Goal: Transaction & Acquisition: Purchase product/service

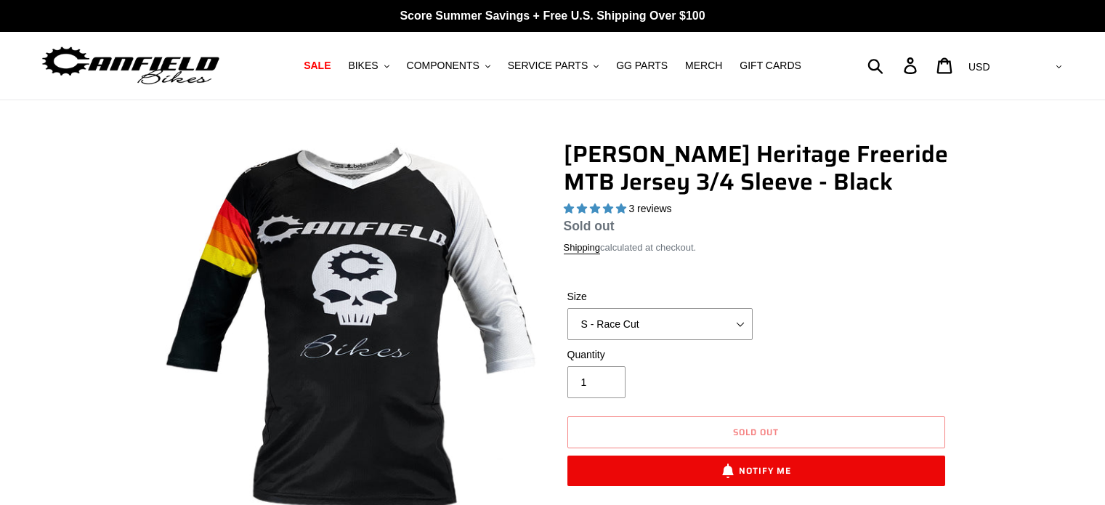
select select "highest-rating"
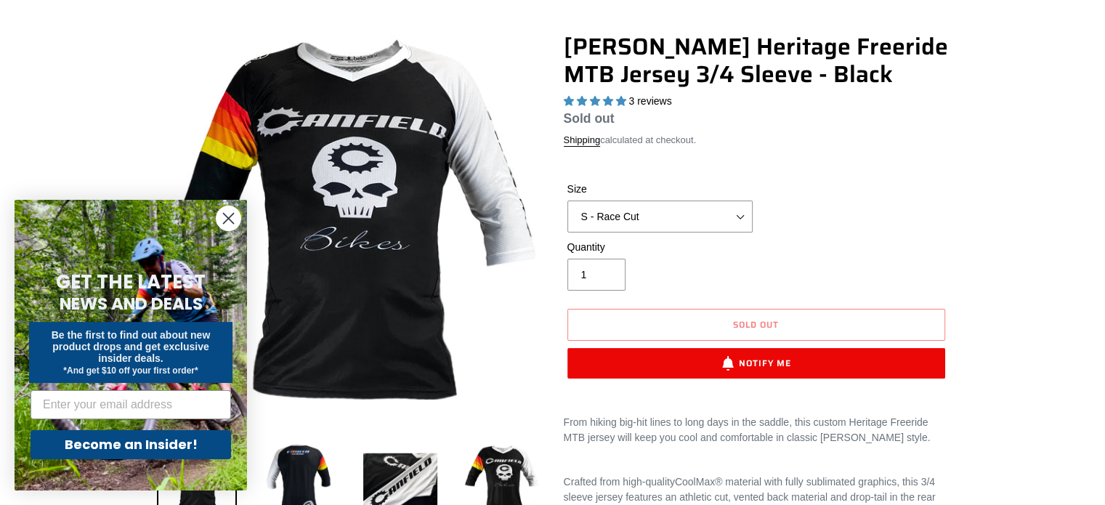
scroll to position [81, 0]
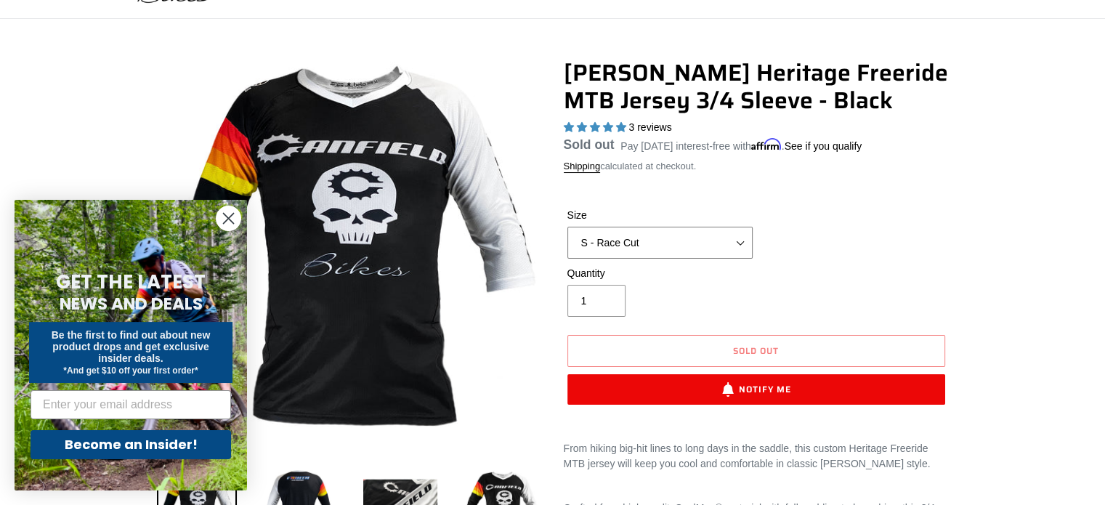
click at [741, 248] on select "S - Race Cut M - Race Cut L - Race Cut XL - Race Cut XXL - Race Cut S - Club Cu…" at bounding box center [659, 243] width 185 height 32
select select "XL - Club Cut"
click at [567, 244] on select "S - Race Cut M - Race Cut L - Race Cut XL - Race Cut XXL - Race Cut S - Club Cu…" at bounding box center [659, 243] width 185 height 32
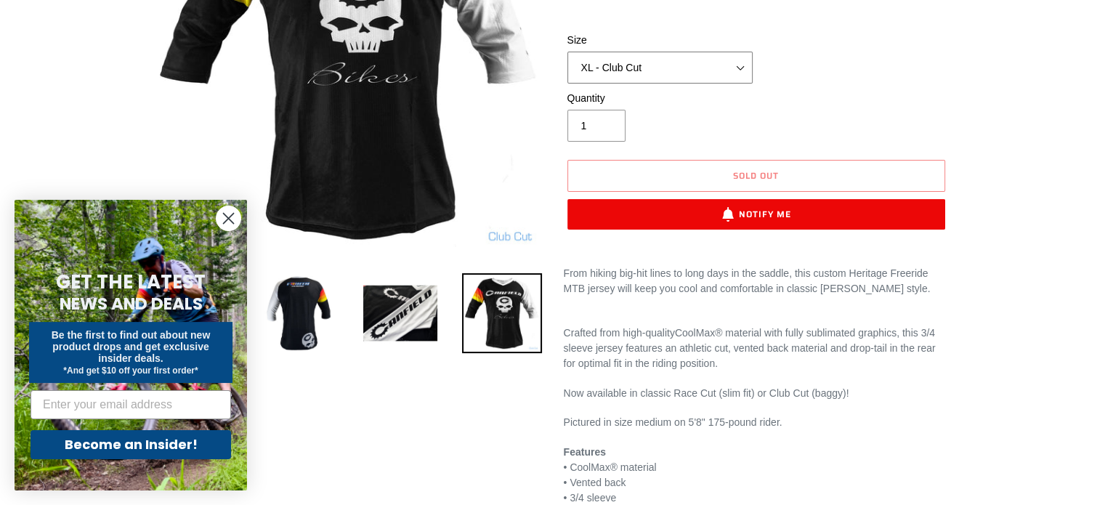
scroll to position [264, 0]
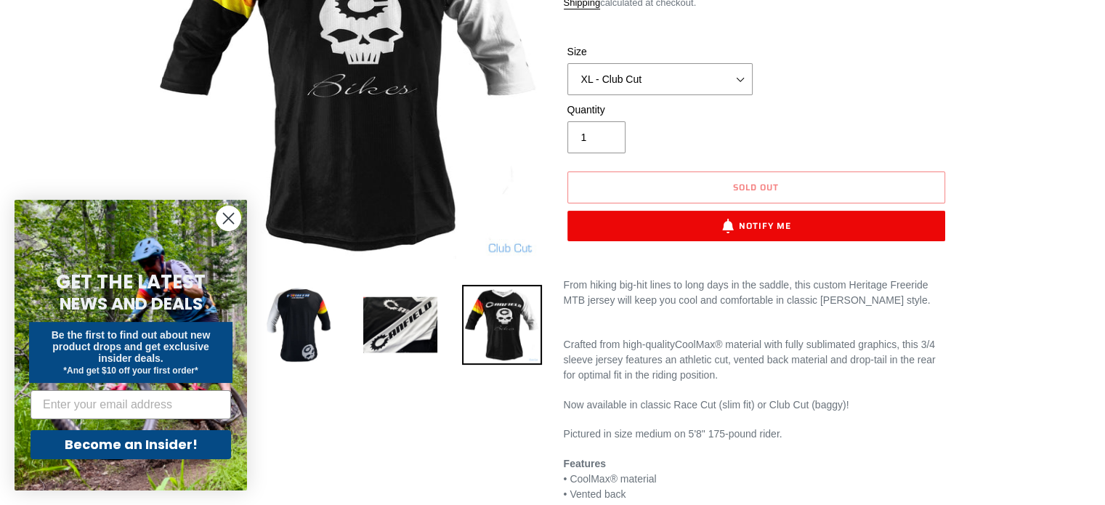
click at [227, 214] on circle "Close dialog" at bounding box center [229, 218] width 24 height 24
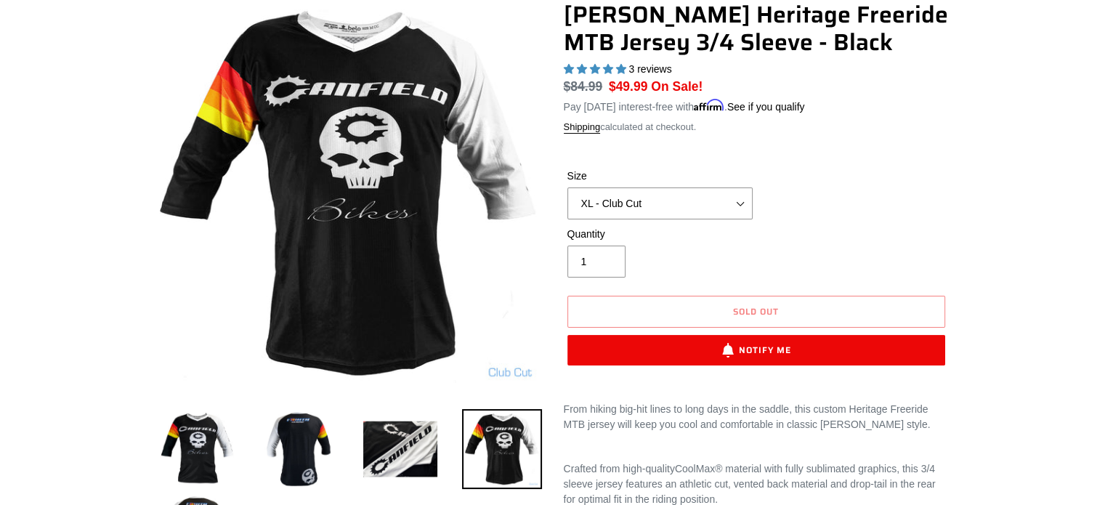
scroll to position [0, 0]
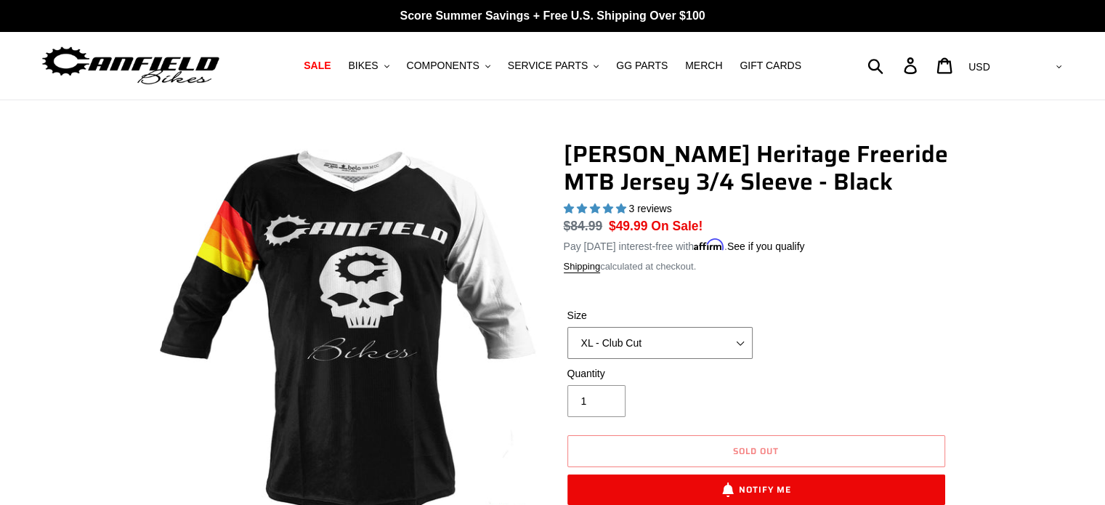
click at [746, 342] on select "S - Race Cut M - Race Cut L - Race Cut XL - Race Cut XXL - Race Cut S - Club Cu…" at bounding box center [659, 343] width 185 height 32
click at [793, 337] on div "Size S - Race Cut M - Race Cut L - Race Cut XL - Race Cut XXL - Race Cut S - Cl…" at bounding box center [756, 337] width 385 height 58
click at [694, 69] on span "MERCH" at bounding box center [703, 66] width 37 height 12
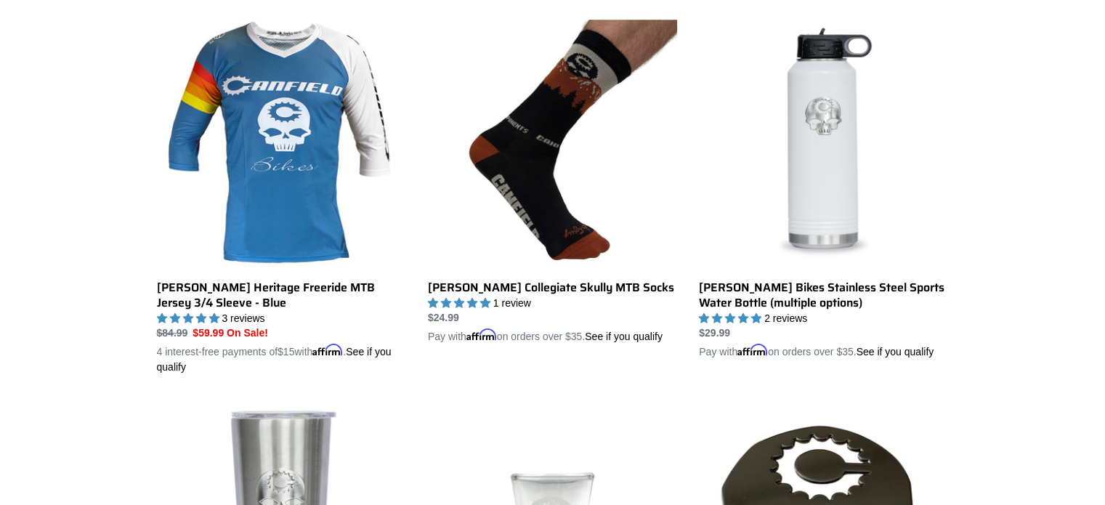
scroll to position [763, 0]
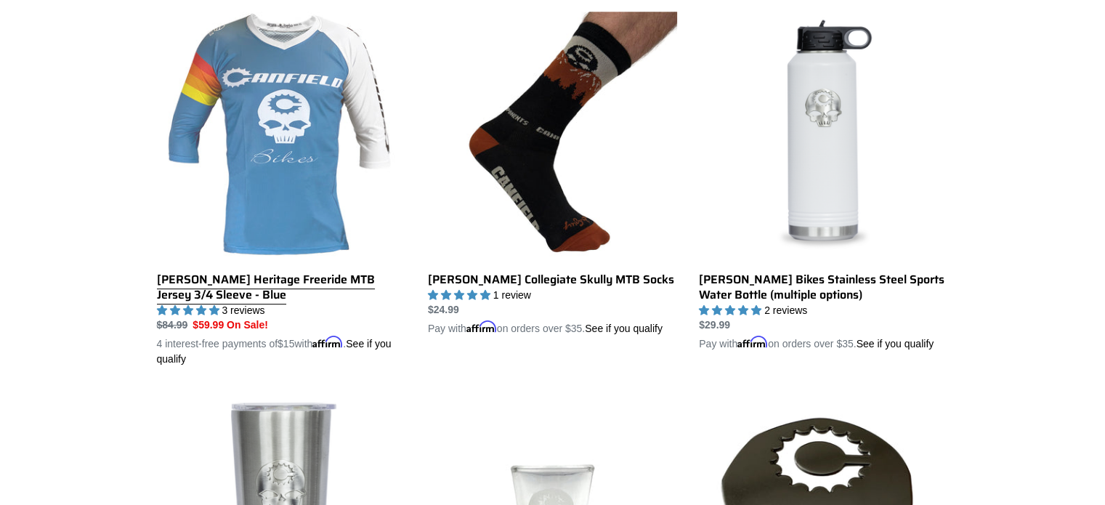
click at [285, 292] on link "[PERSON_NAME] Heritage Freeride MTB Jersey 3/4 Sleeve - Blue" at bounding box center [281, 189] width 249 height 355
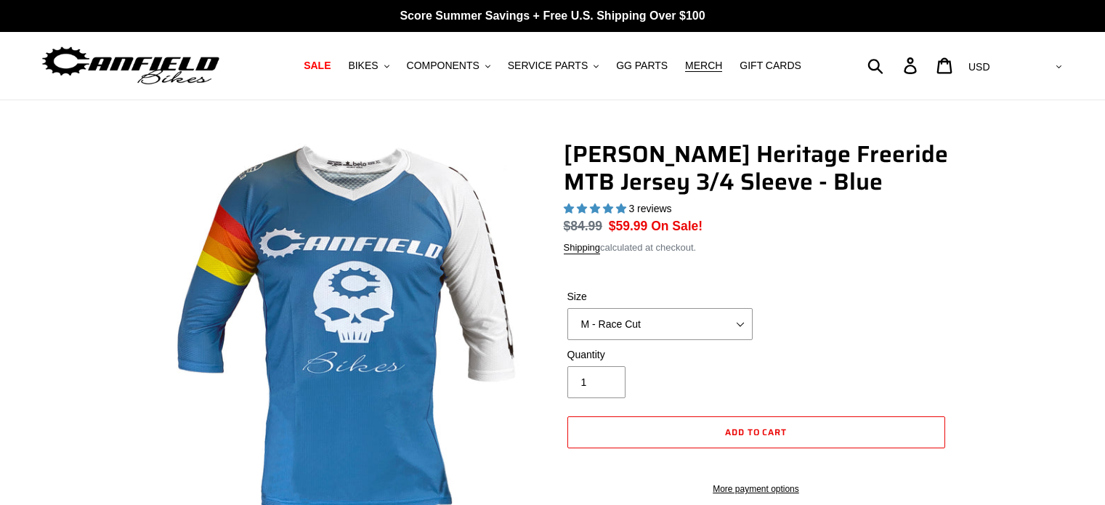
select select "highest-rating"
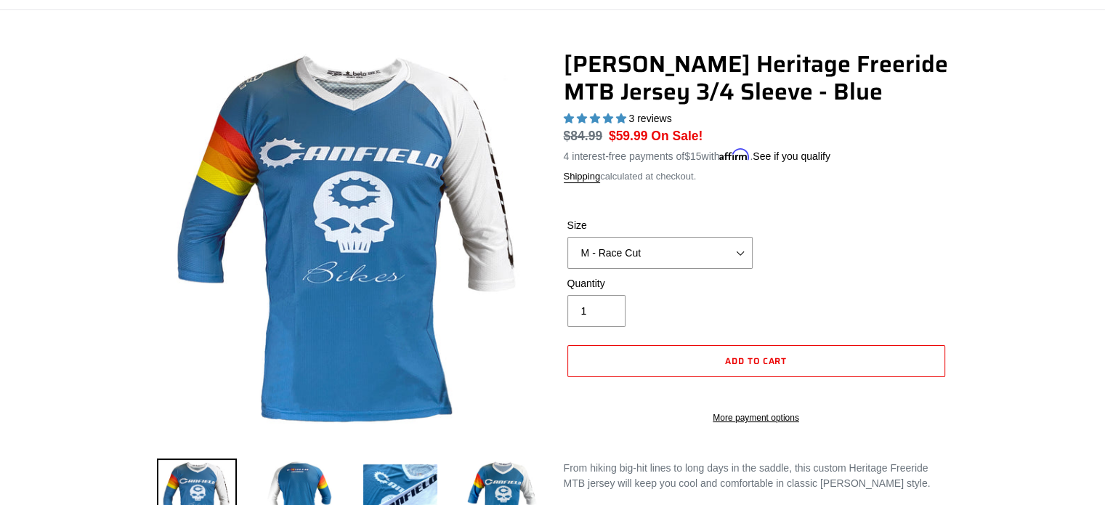
click at [741, 233] on div "Size S - Race Cut M - Race Cut L - Race Cut XL - Race Cut XXL - Race Cut S - Cl…" at bounding box center [660, 243] width 193 height 51
click at [740, 247] on select "S - Race Cut M - Race Cut L - Race Cut XL - Race Cut XXL - Race Cut S - Club Cu…" at bounding box center [659, 253] width 185 height 32
click at [567, 237] on select "S - Race Cut M - Race Cut L - Race Cut XL - Race Cut XXL - Race Cut S - Club Cu…" at bounding box center [659, 253] width 185 height 32
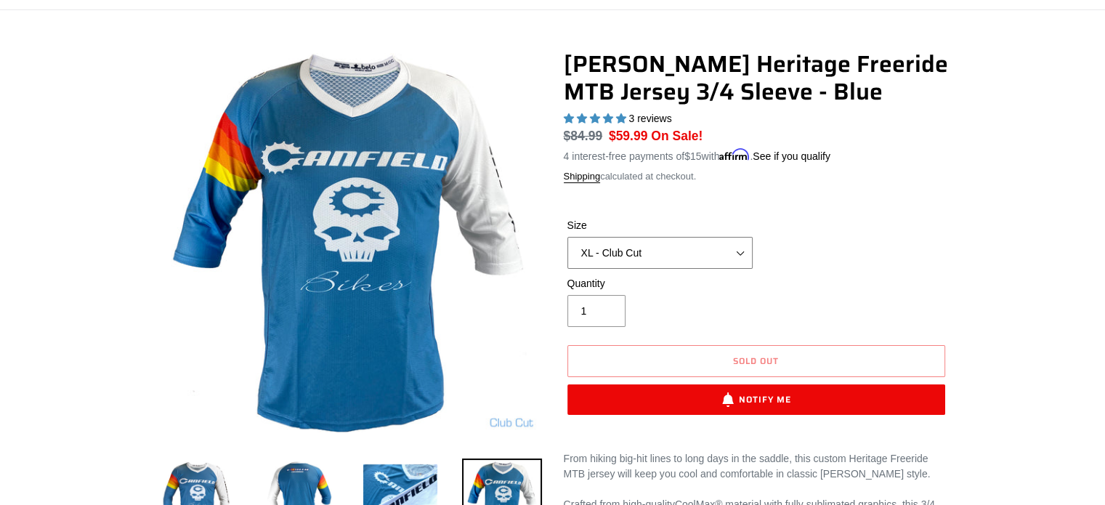
click at [740, 251] on select "S - Race Cut M - Race Cut L - Race Cut XL - Race Cut XXL - Race Cut S - Club Cu…" at bounding box center [659, 253] width 185 height 32
select select "XXL - Club Cut"
click at [567, 237] on select "S - Race Cut M - Race Cut L - Race Cut XL - Race Cut XXL - Race Cut S - Club Cu…" at bounding box center [659, 253] width 185 height 32
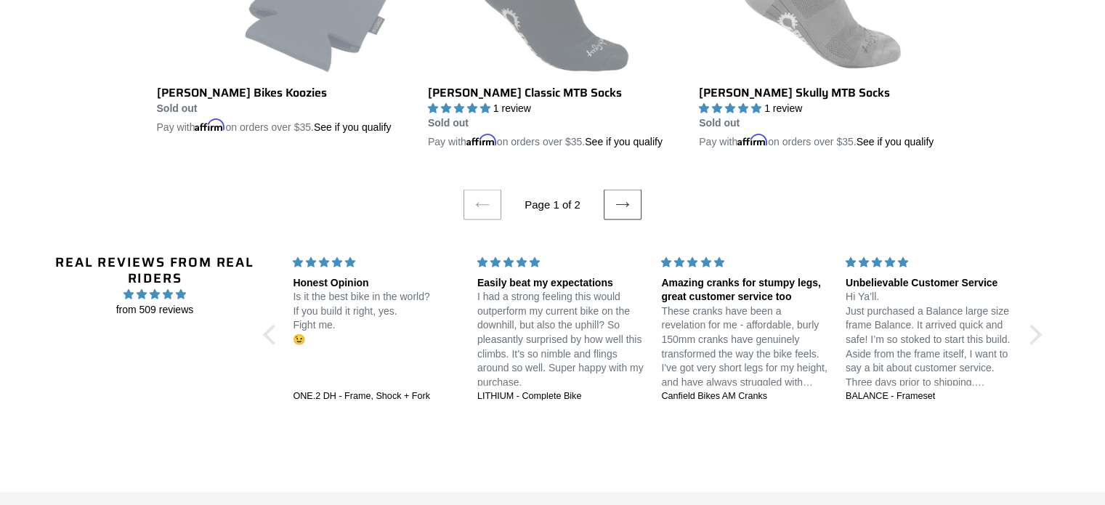
scroll to position [3098, 0]
click at [623, 211] on icon at bounding box center [622, 204] width 15 height 15
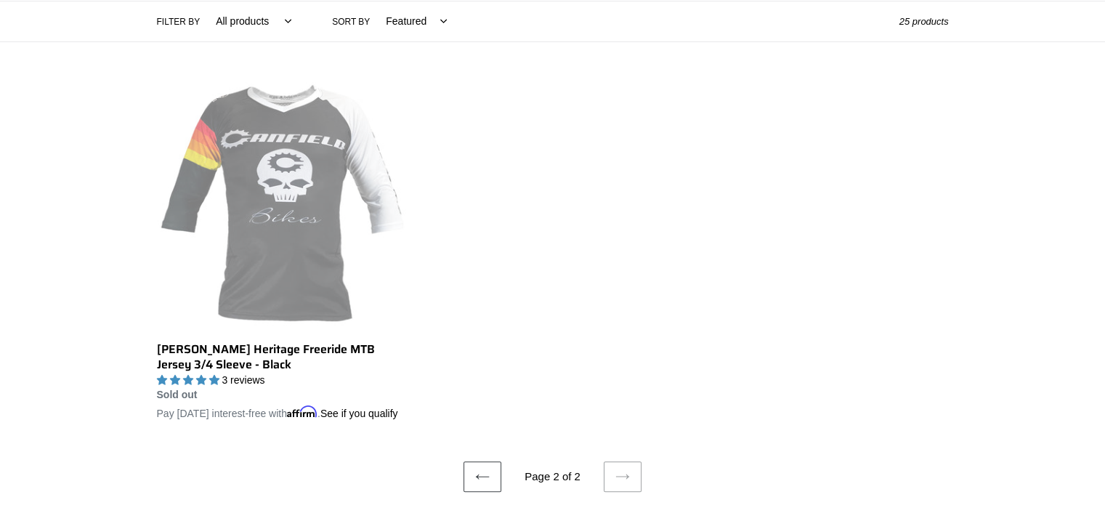
scroll to position [414, 0]
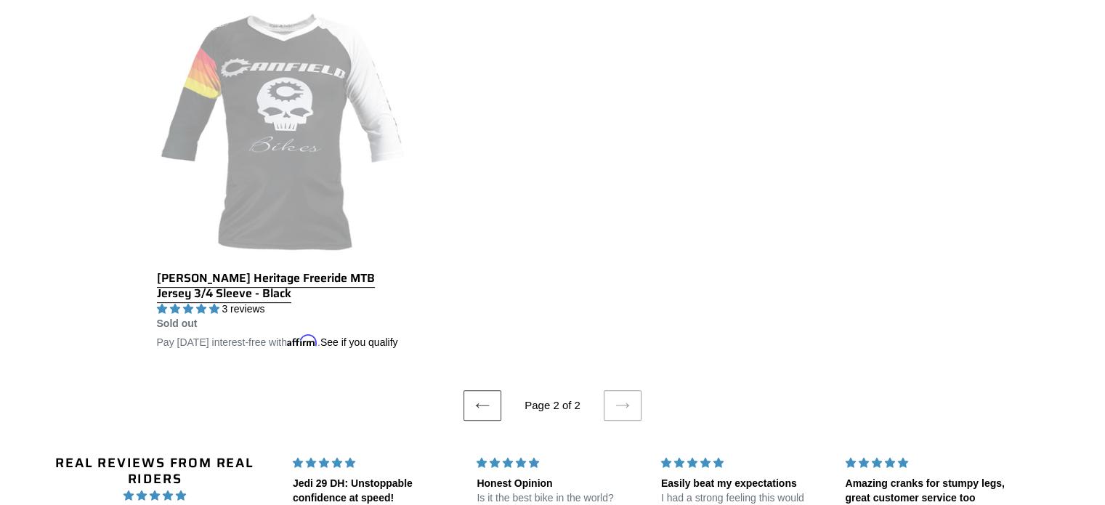
click at [357, 278] on link "[PERSON_NAME] Heritage Freeride MTB Jersey 3/4 Sleeve - Black" at bounding box center [281, 181] width 249 height 340
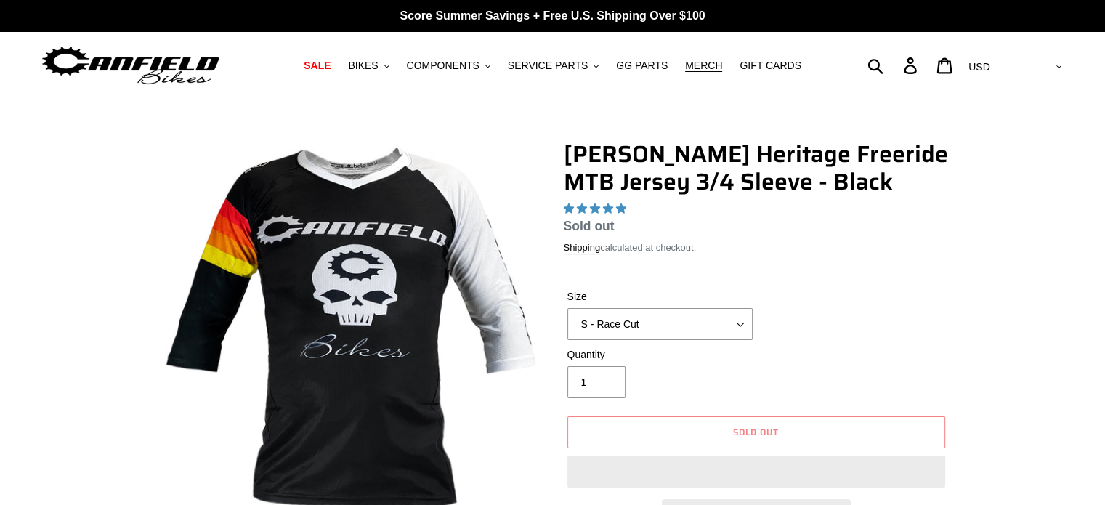
select select "highest-rating"
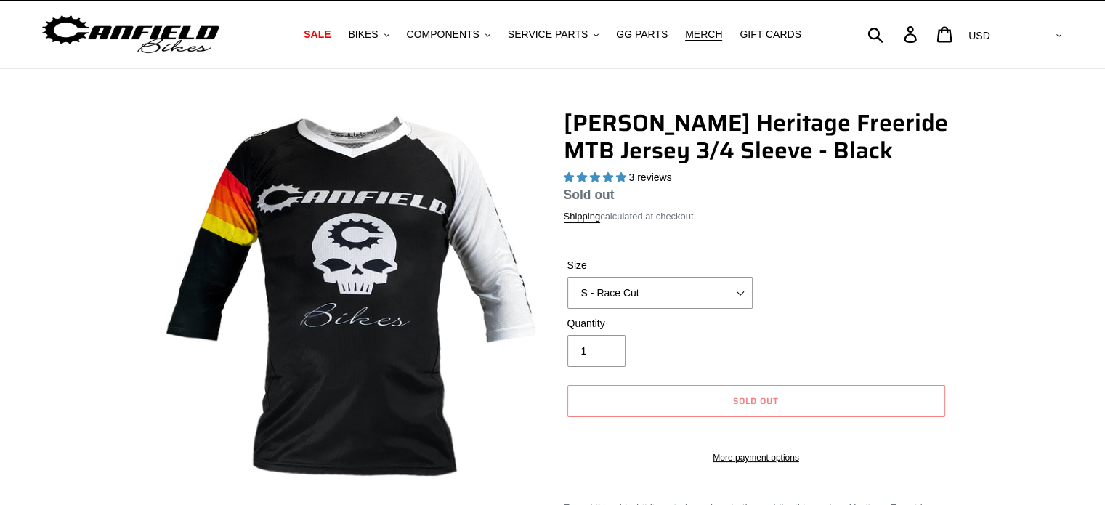
scroll to position [96, 0]
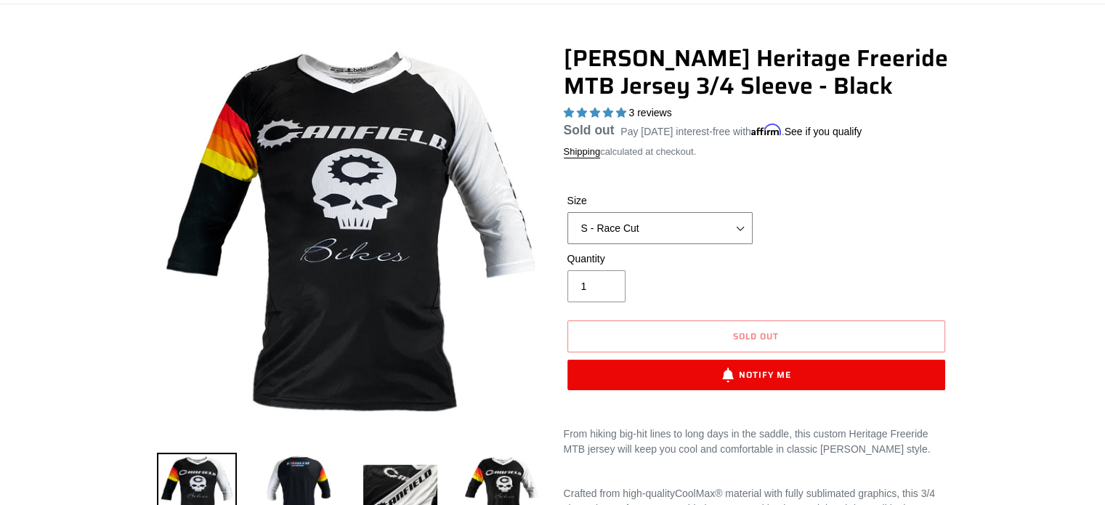
click at [738, 230] on select "S - Race Cut M - Race Cut L - Race Cut XL - Race Cut XXL - Race Cut S - Club Cu…" at bounding box center [659, 228] width 185 height 32
select select "XL - Club Cut"
click at [567, 230] on select "S - Race Cut M - Race Cut L - Race Cut XL - Race Cut XXL - Race Cut S - Club Cu…" at bounding box center [659, 228] width 185 height 32
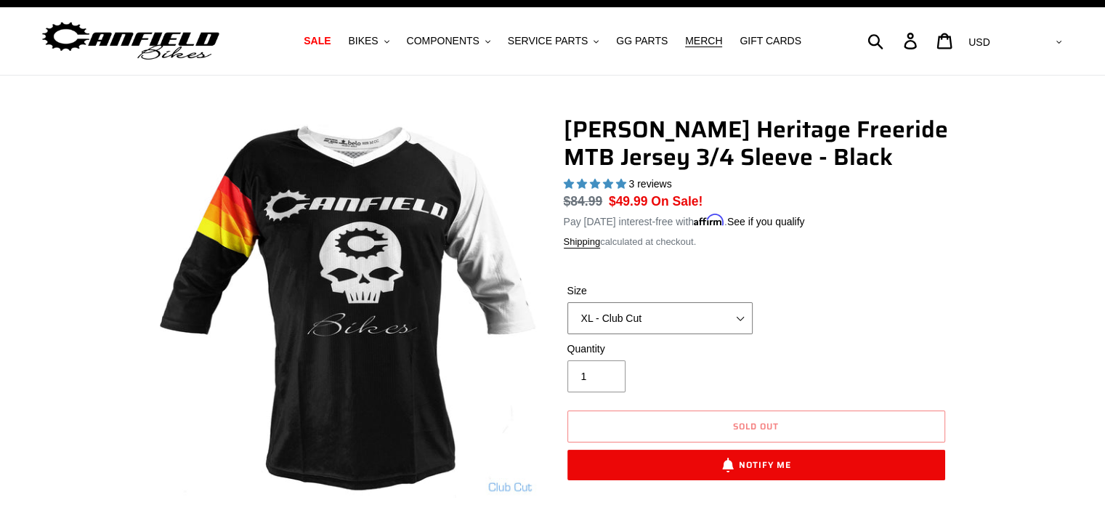
scroll to position [23, 0]
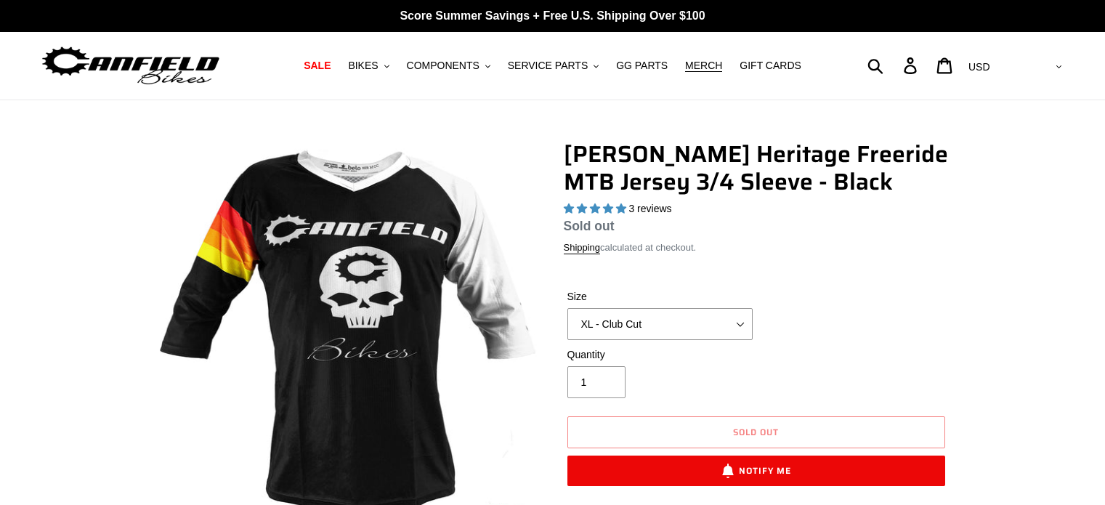
select select "highest-rating"
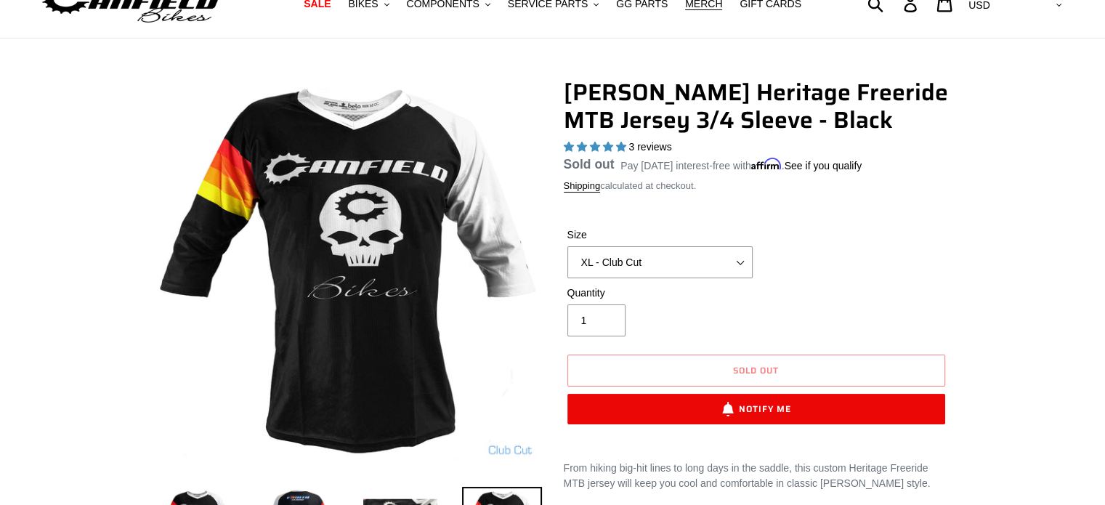
scroll to position [61, 0]
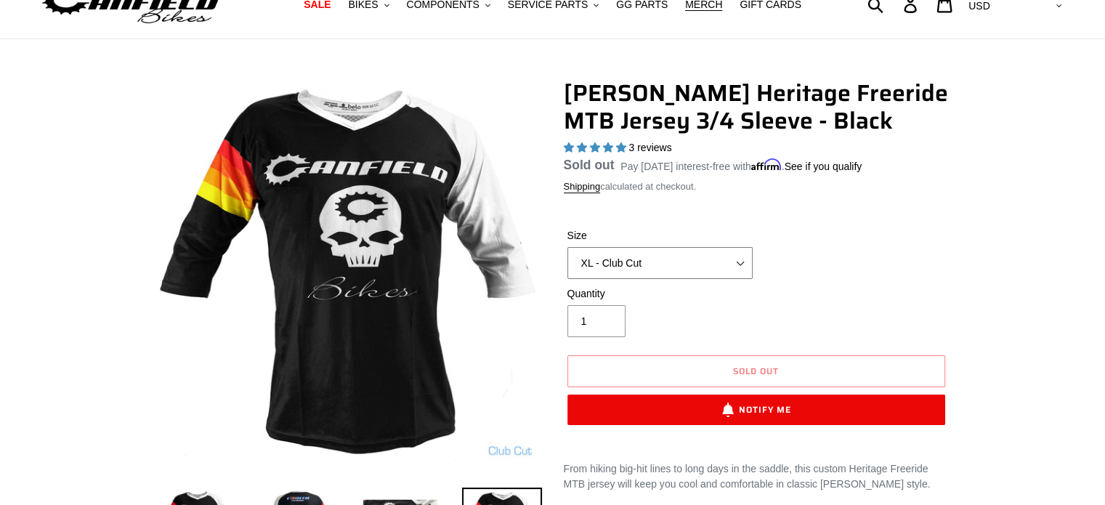
click at [740, 262] on select "S - Race Cut M - Race Cut L - Race Cut XL - Race Cut XXL - Race Cut S - Club Cu…" at bounding box center [659, 263] width 185 height 32
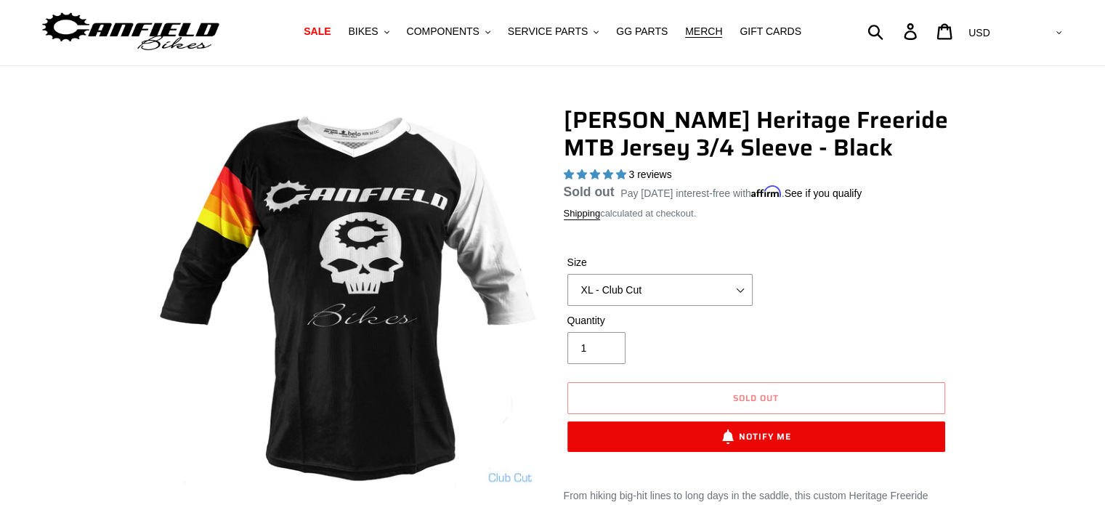
scroll to position [0, 0]
